Goal: Check status

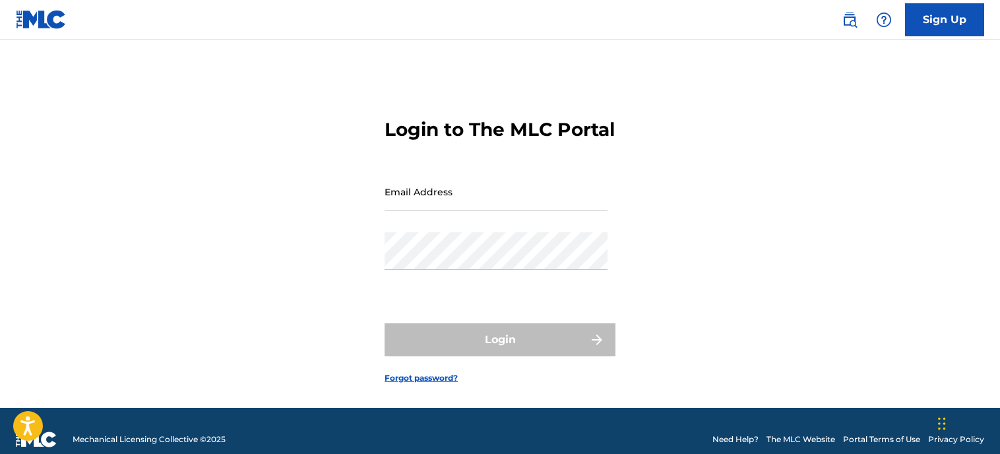
click at [443, 210] on input "Email Address" at bounding box center [495, 192] width 223 height 38
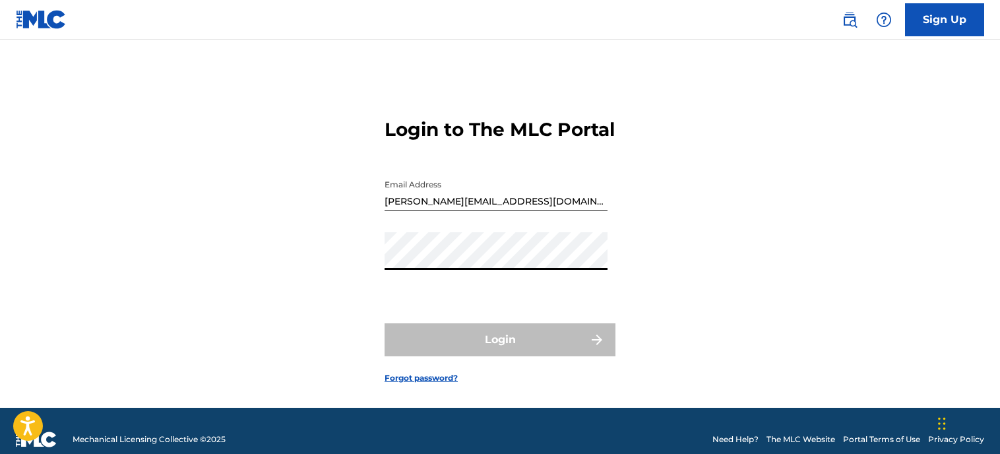
type input "[EMAIL_ADDRESS][DOMAIN_NAME]"
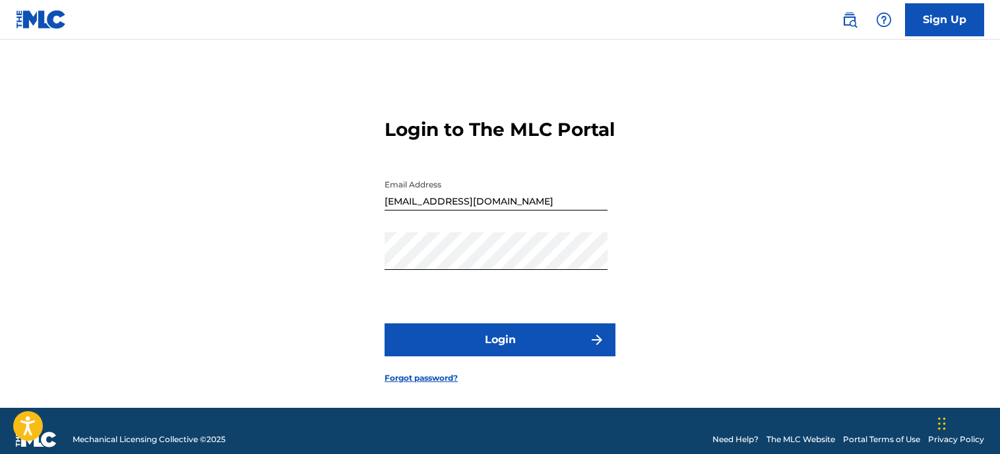
click at [469, 356] on button "Login" at bounding box center [499, 339] width 231 height 33
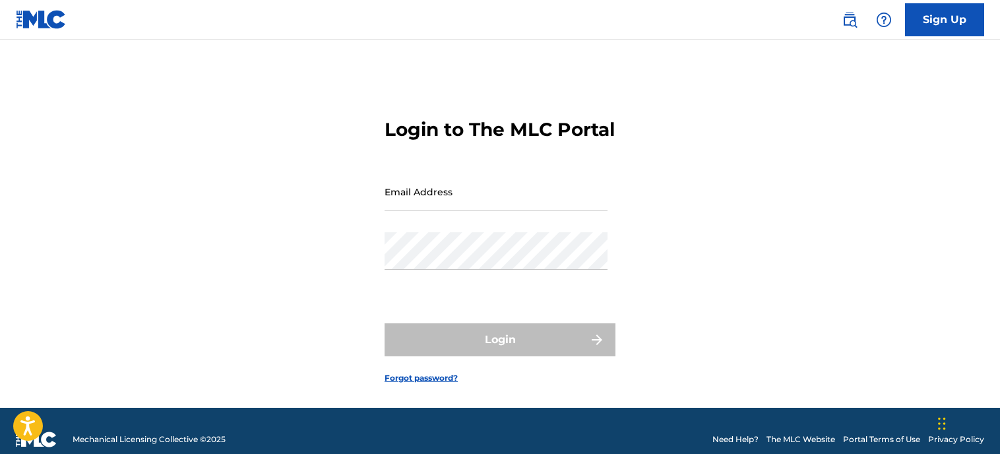
click at [495, 210] on input "Email Address" at bounding box center [495, 192] width 223 height 38
type input "[PERSON_NAME][EMAIL_ADDRESS][DOMAIN_NAME]"
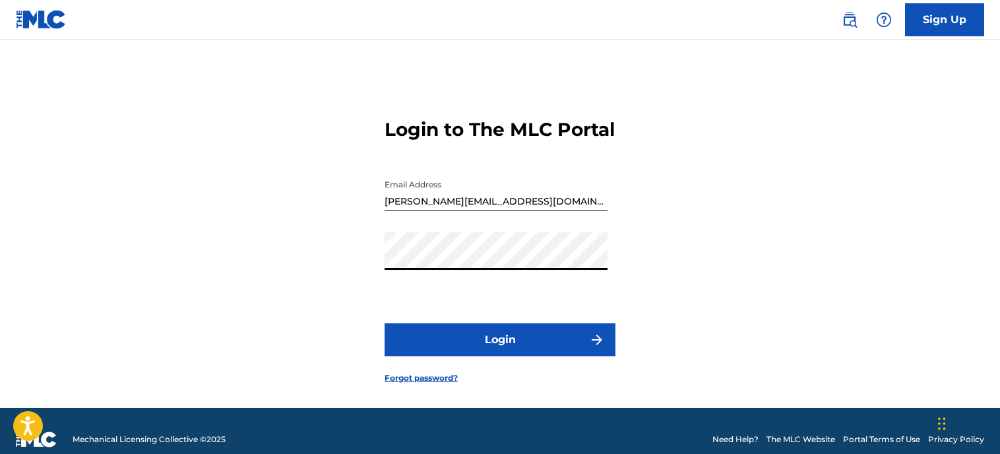
click at [468, 356] on button "Login" at bounding box center [499, 339] width 231 height 33
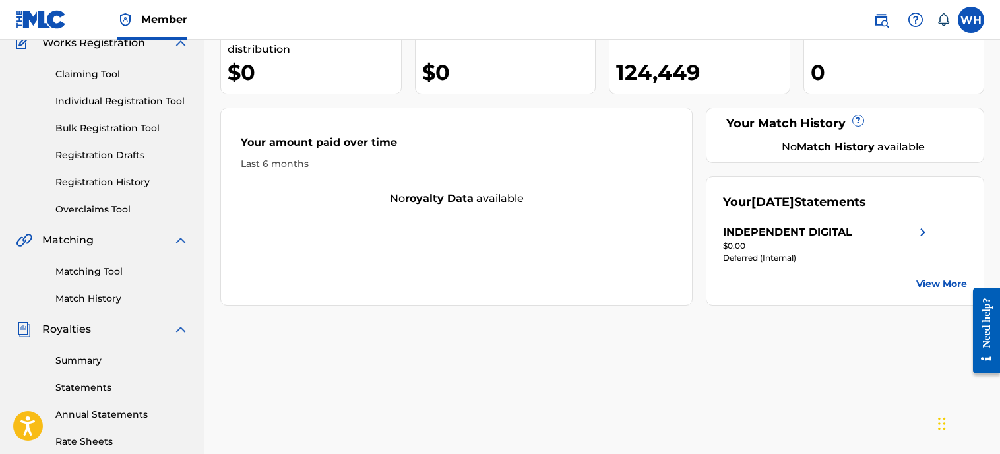
scroll to position [131, 0]
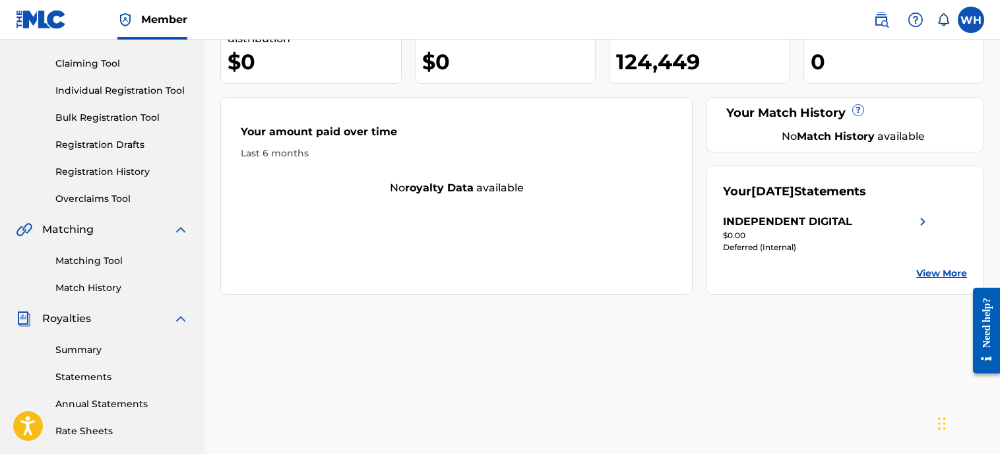
click at [73, 339] on div "Summary Statements Annual Statements Rate Sheets" at bounding box center [102, 381] width 173 height 111
click at [72, 348] on link "Summary" at bounding box center [121, 350] width 133 height 14
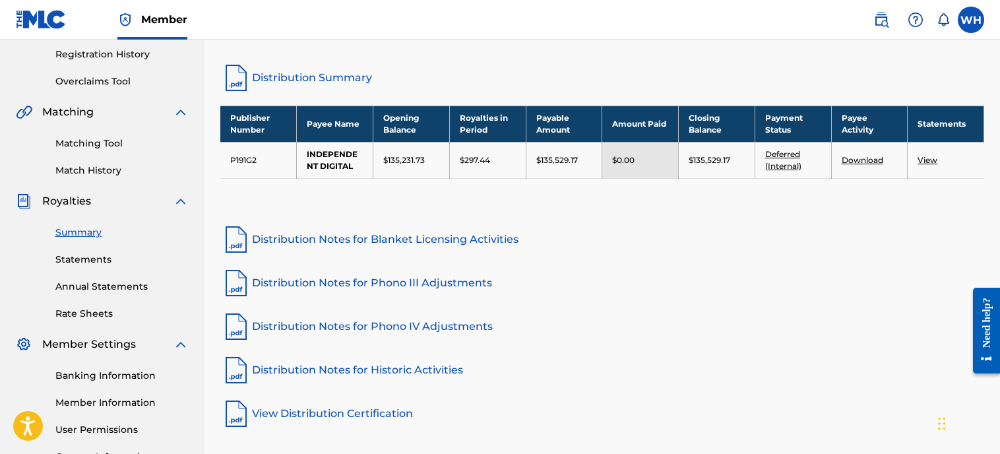
scroll to position [247, 0]
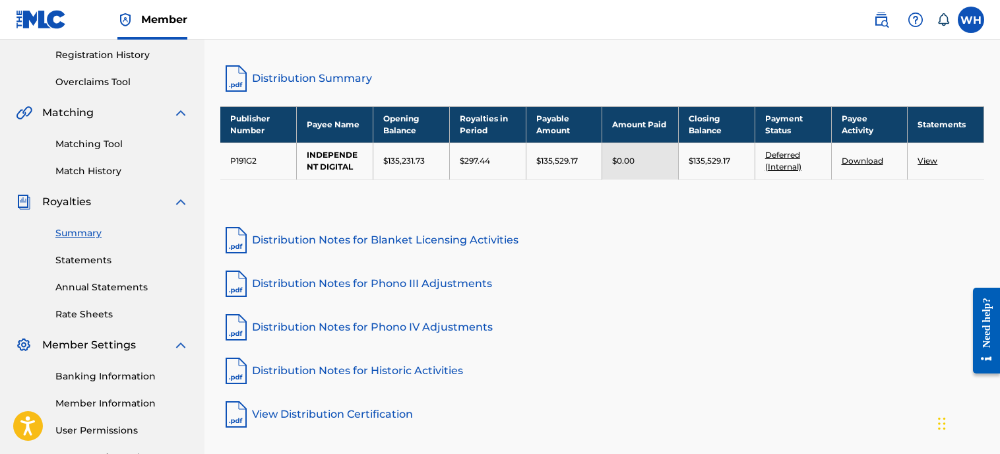
click at [179, 198] on img at bounding box center [181, 202] width 16 height 16
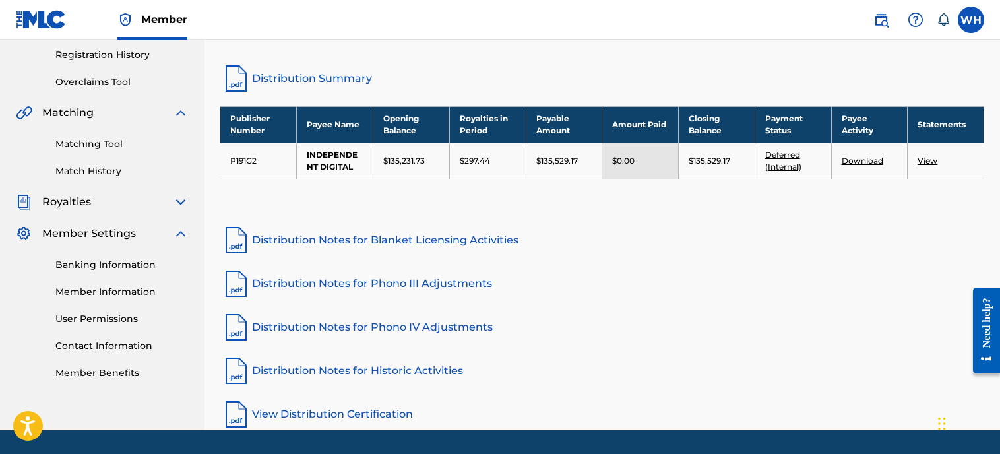
click at [181, 237] on img at bounding box center [181, 234] width 16 height 16
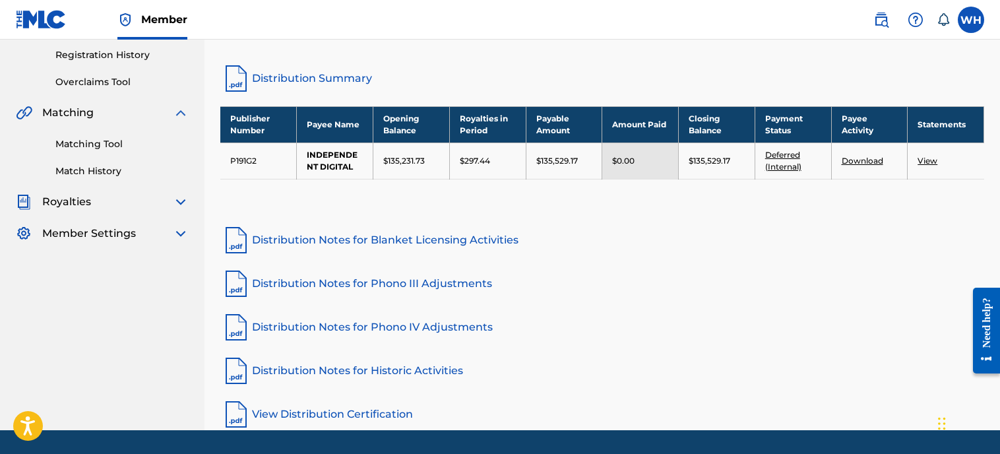
click at [179, 102] on div "Summary Catalog Works Registration Claiming Tool Individual Registration Tool B…" at bounding box center [102, 43] width 204 height 429
click at [179, 115] on img at bounding box center [181, 113] width 16 height 16
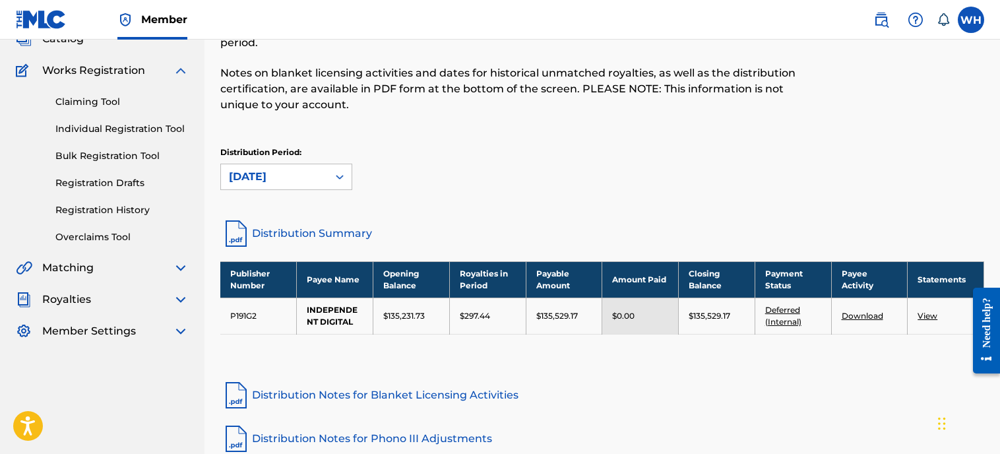
scroll to position [0, 0]
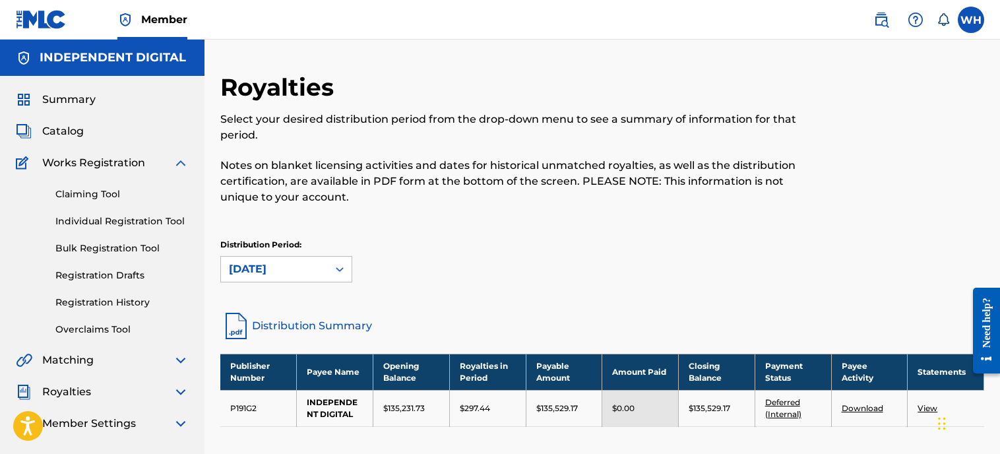
click at [184, 166] on img at bounding box center [181, 163] width 16 height 16
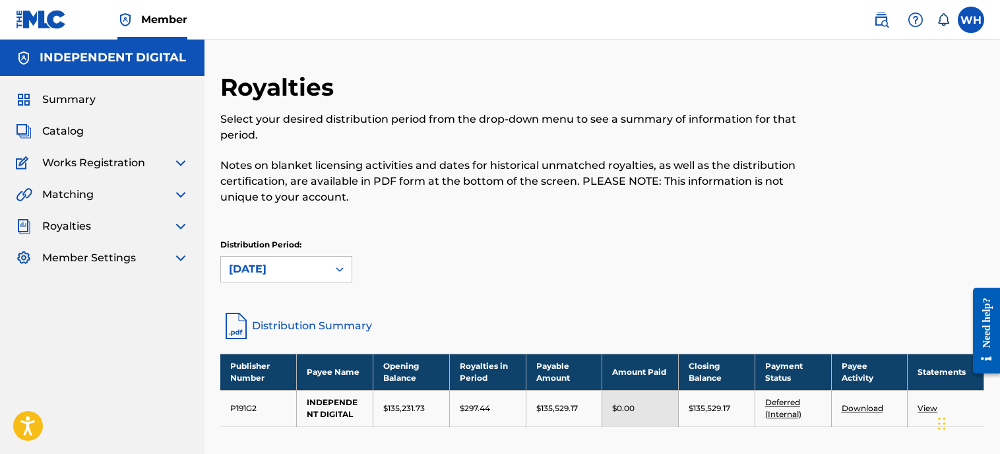
click at [85, 102] on span "Summary" at bounding box center [68, 100] width 53 height 16
